Goal: Navigation & Orientation: Find specific page/section

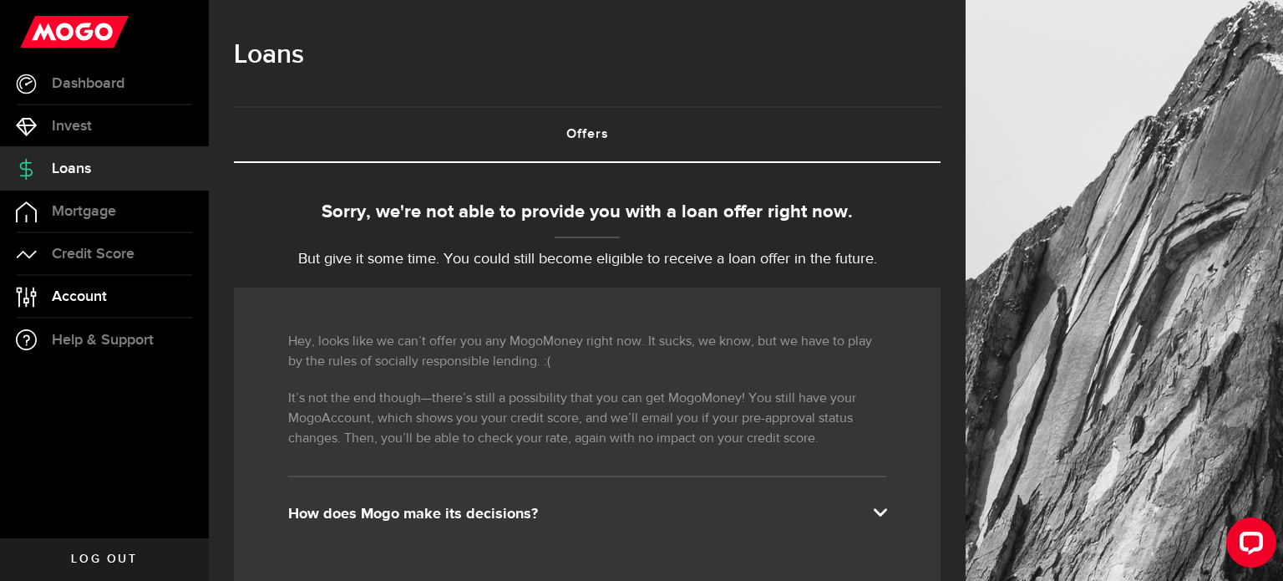
click at [92, 295] on span "Account" at bounding box center [79, 296] width 55 height 15
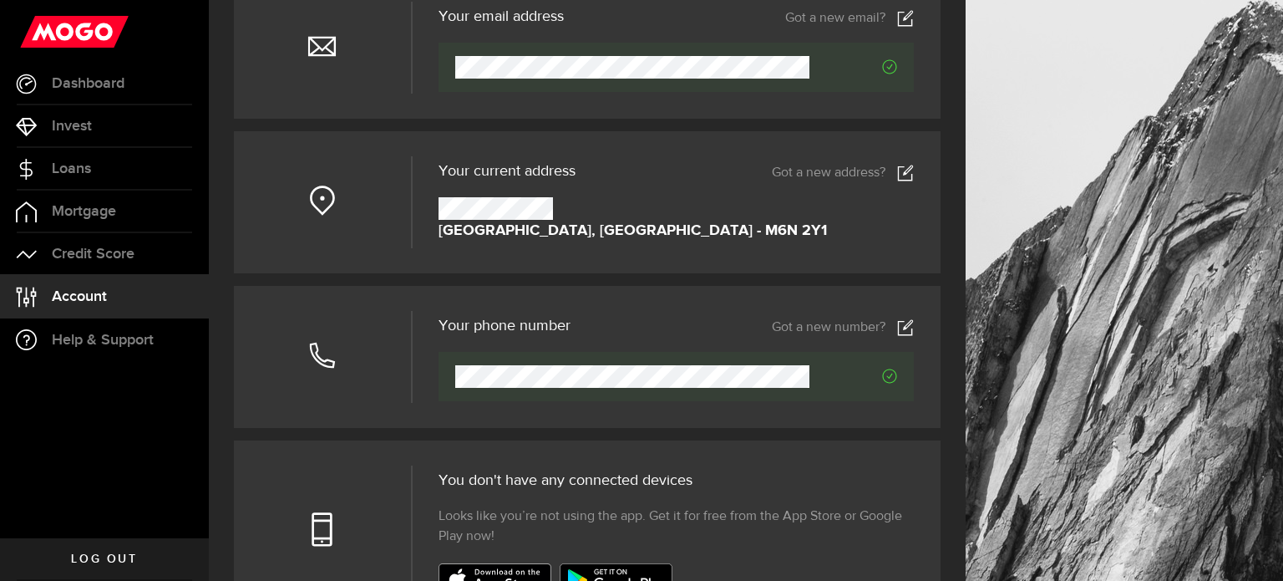
scroll to position [9, 0]
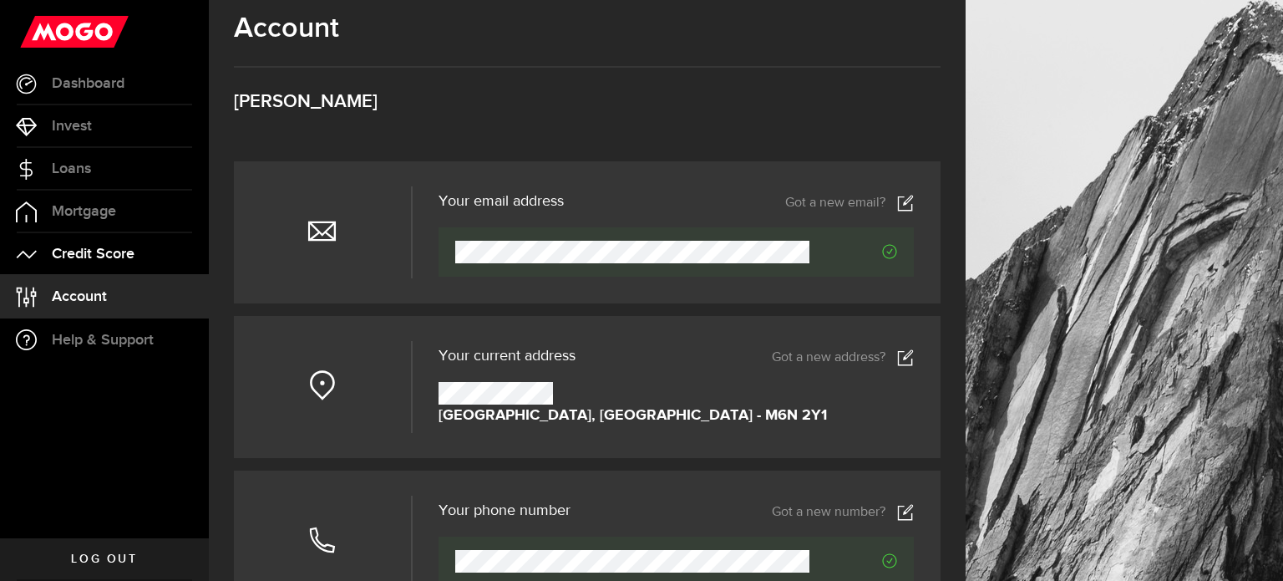
click at [130, 248] on span "Credit Score" at bounding box center [93, 253] width 83 height 15
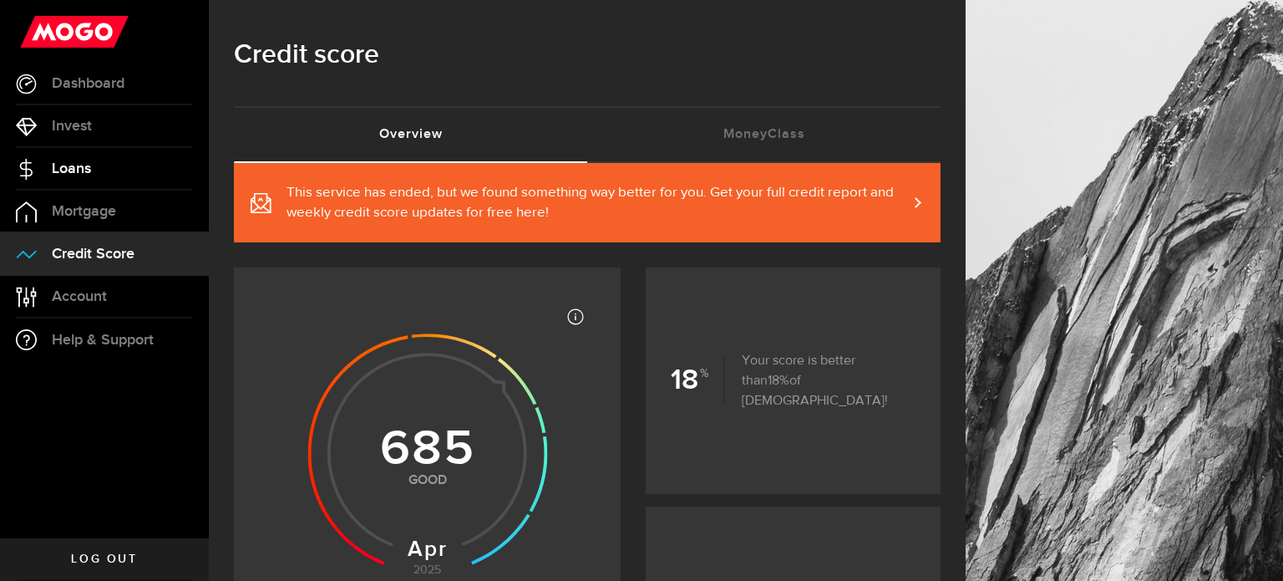
click at [139, 176] on link "Loans" at bounding box center [104, 169] width 209 height 42
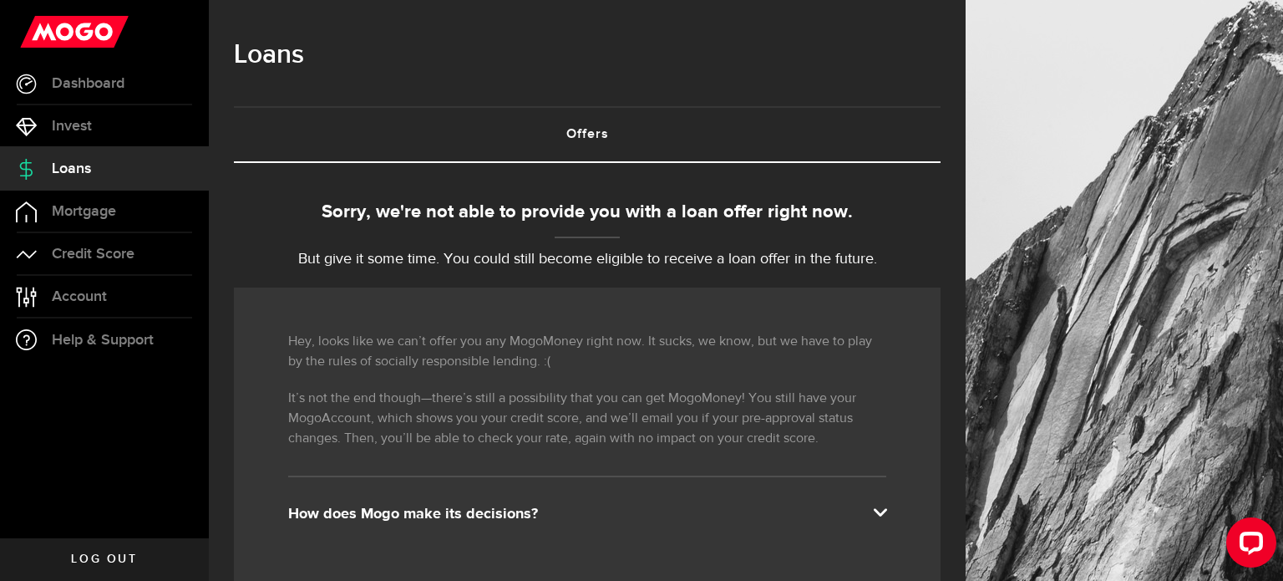
click at [97, 565] on span "Log out" at bounding box center [104, 559] width 66 height 12
